Goal: Transaction & Acquisition: Obtain resource

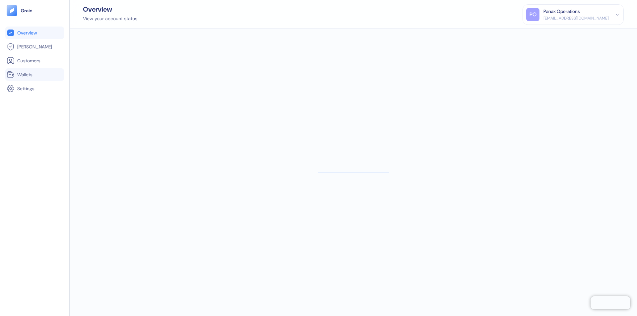
click at [34, 75] on link "Wallets" at bounding box center [35, 75] width 56 height 8
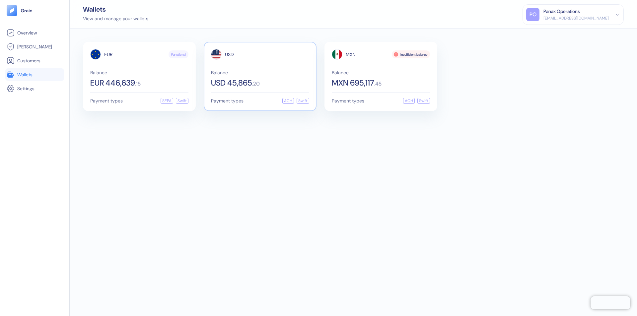
click at [229, 54] on span "USD" at bounding box center [229, 54] width 9 height 5
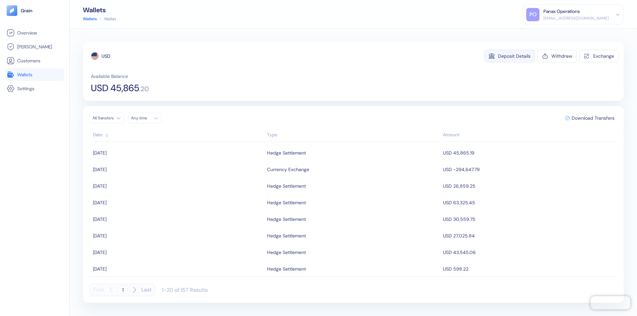
click at [514, 56] on div "Deposit Details" at bounding box center [514, 56] width 33 height 5
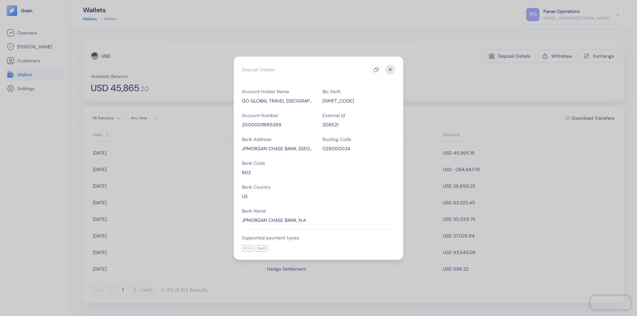
click at [376, 70] on icon "button" at bounding box center [376, 69] width 5 height 5
click at [390, 70] on icon "button" at bounding box center [390, 69] width 2 height 2
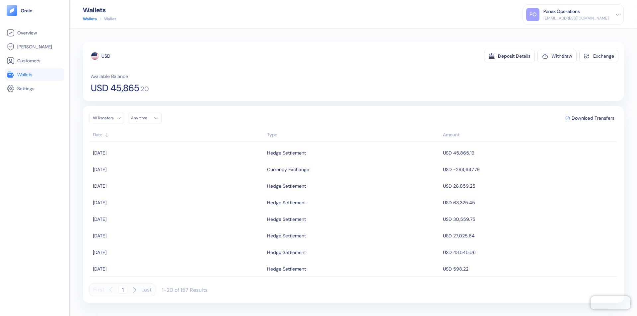
click at [147, 118] on div "Any time" at bounding box center [141, 117] width 20 height 5
click at [154, 171] on button "13" at bounding box center [154, 171] width 8 height 8
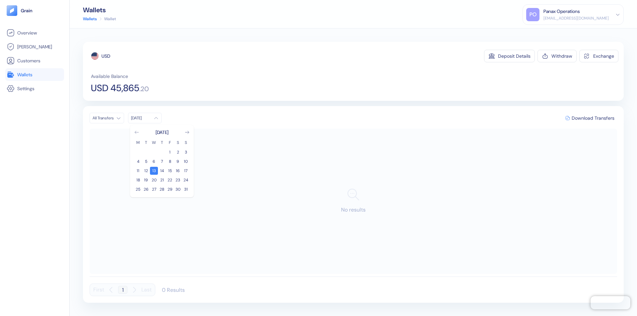
click at [137, 132] on icon "Go to previous month" at bounding box center [137, 132] width 4 height 3
click at [138, 171] on button "14" at bounding box center [138, 171] width 8 height 8
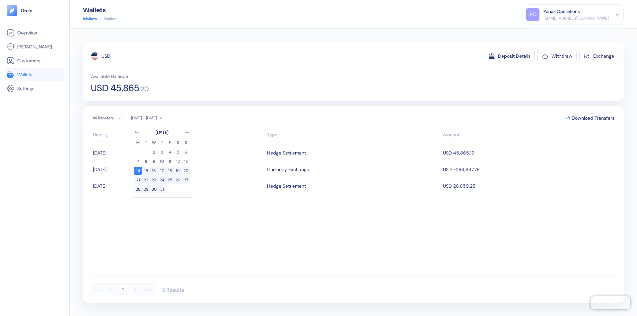
click at [106, 56] on div "USD" at bounding box center [106, 56] width 9 height 7
click at [593, 118] on span "Download Transfers" at bounding box center [593, 118] width 43 height 5
click at [34, 75] on link "Wallets" at bounding box center [35, 75] width 56 height 8
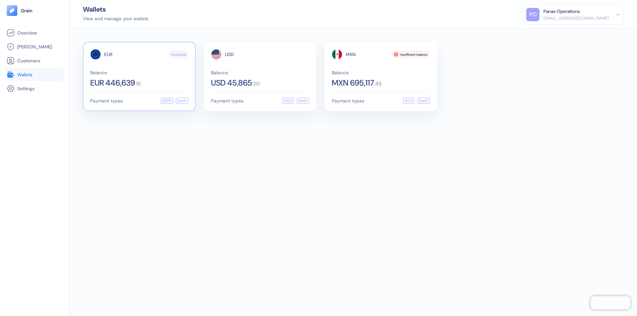
click at [108, 54] on span "EUR" at bounding box center [108, 54] width 8 height 5
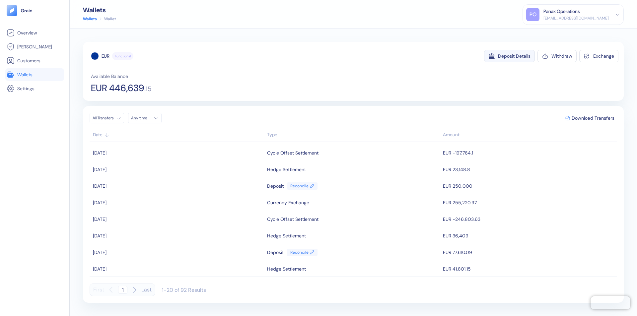
click at [514, 56] on div "Deposit Details" at bounding box center [514, 56] width 33 height 5
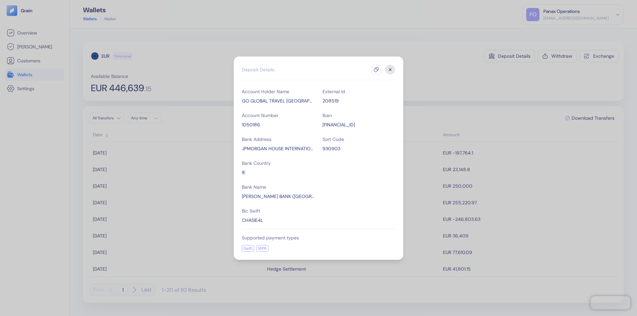
click at [376, 70] on icon "button" at bounding box center [376, 69] width 5 height 5
click at [390, 70] on icon "button" at bounding box center [390, 69] width 2 height 2
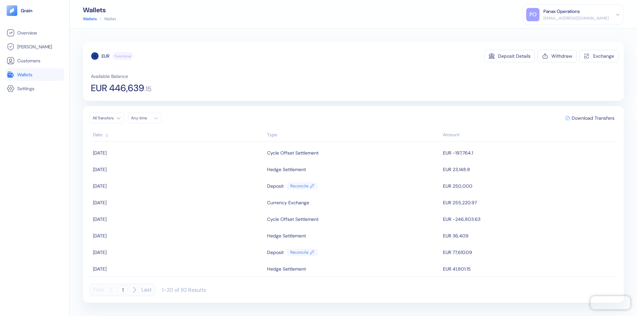
click at [147, 118] on div "Any time" at bounding box center [141, 117] width 20 height 5
click at [154, 171] on button "13" at bounding box center [154, 171] width 8 height 8
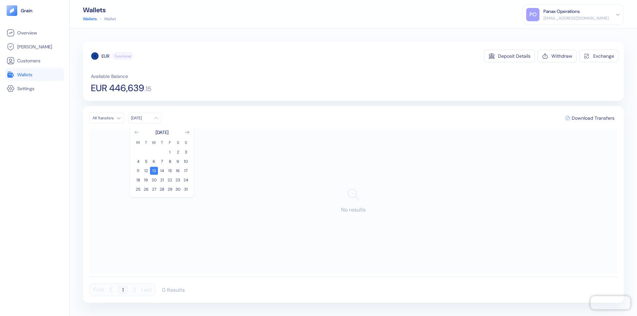
click at [137, 132] on icon "Go to previous month" at bounding box center [137, 132] width 4 height 3
click at [138, 171] on button "14" at bounding box center [138, 171] width 8 height 8
click at [105, 56] on div "EUR" at bounding box center [106, 56] width 8 height 7
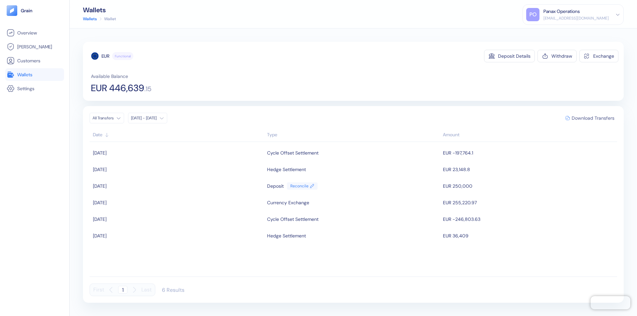
click at [593, 118] on span "Download Transfers" at bounding box center [593, 118] width 43 height 5
click at [34, 75] on link "Wallets" at bounding box center [35, 75] width 56 height 8
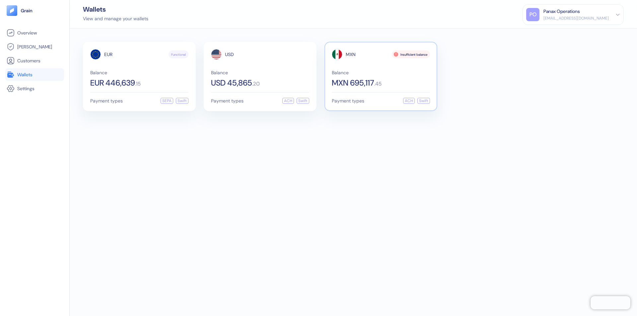
click at [351, 54] on span "MXN" at bounding box center [351, 54] width 10 height 5
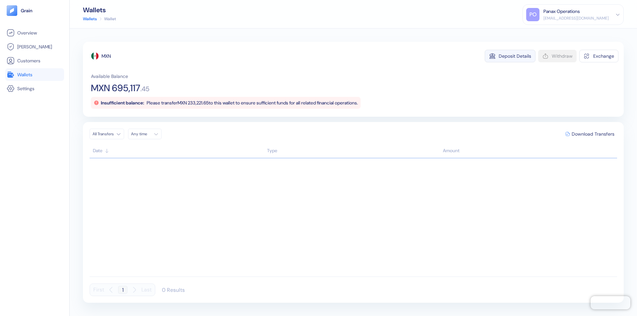
click at [515, 56] on div "Deposit Details" at bounding box center [515, 56] width 33 height 5
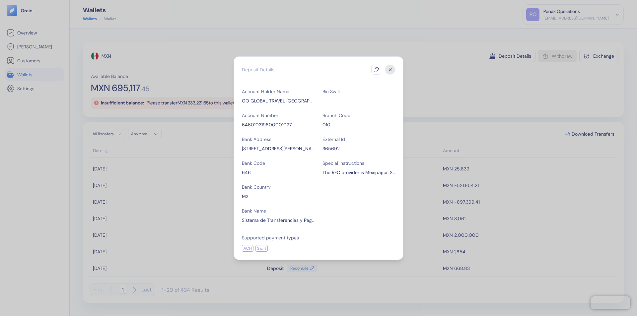
click at [376, 70] on icon "button" at bounding box center [376, 69] width 5 height 5
click at [390, 70] on icon "button" at bounding box center [390, 69] width 2 height 2
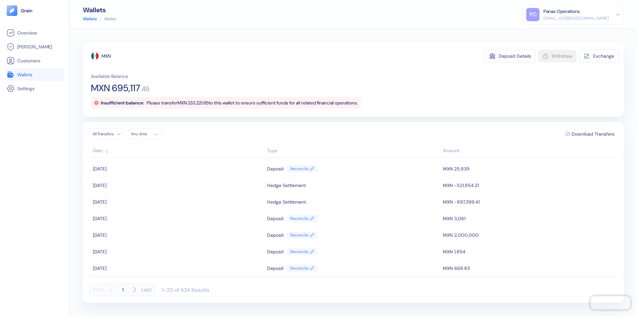
click at [147, 134] on div "Any time" at bounding box center [141, 133] width 20 height 5
click at [154, 187] on button "13" at bounding box center [154, 187] width 8 height 8
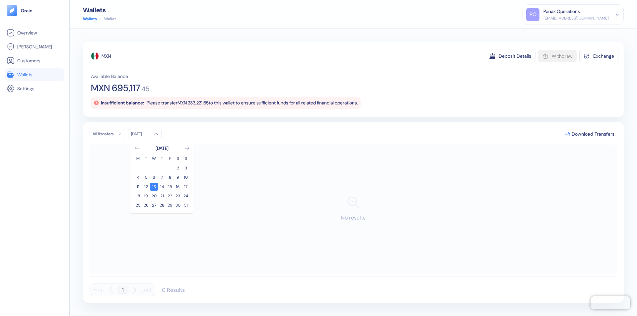
click at [137, 148] on icon "Go to previous month" at bounding box center [137, 148] width 4 height 3
click at [138, 187] on button "14" at bounding box center [138, 187] width 8 height 8
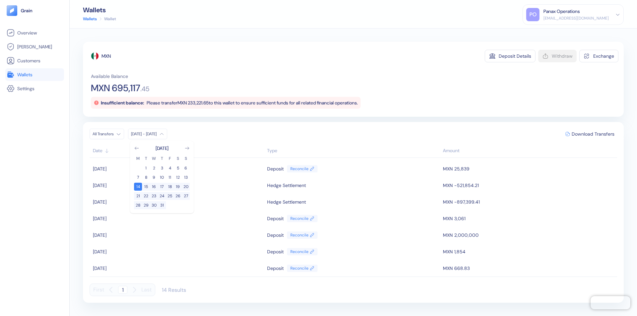
click at [106, 56] on div "MXN" at bounding box center [106, 56] width 9 height 7
click at [593, 134] on span "Download Transfers" at bounding box center [593, 134] width 43 height 5
click at [580, 15] on div "Panax Operations" at bounding box center [561, 11] width 36 height 7
click at [553, 33] on div "Sign Out" at bounding box center [544, 33] width 18 height 7
